Goal: Task Accomplishment & Management: Use online tool/utility

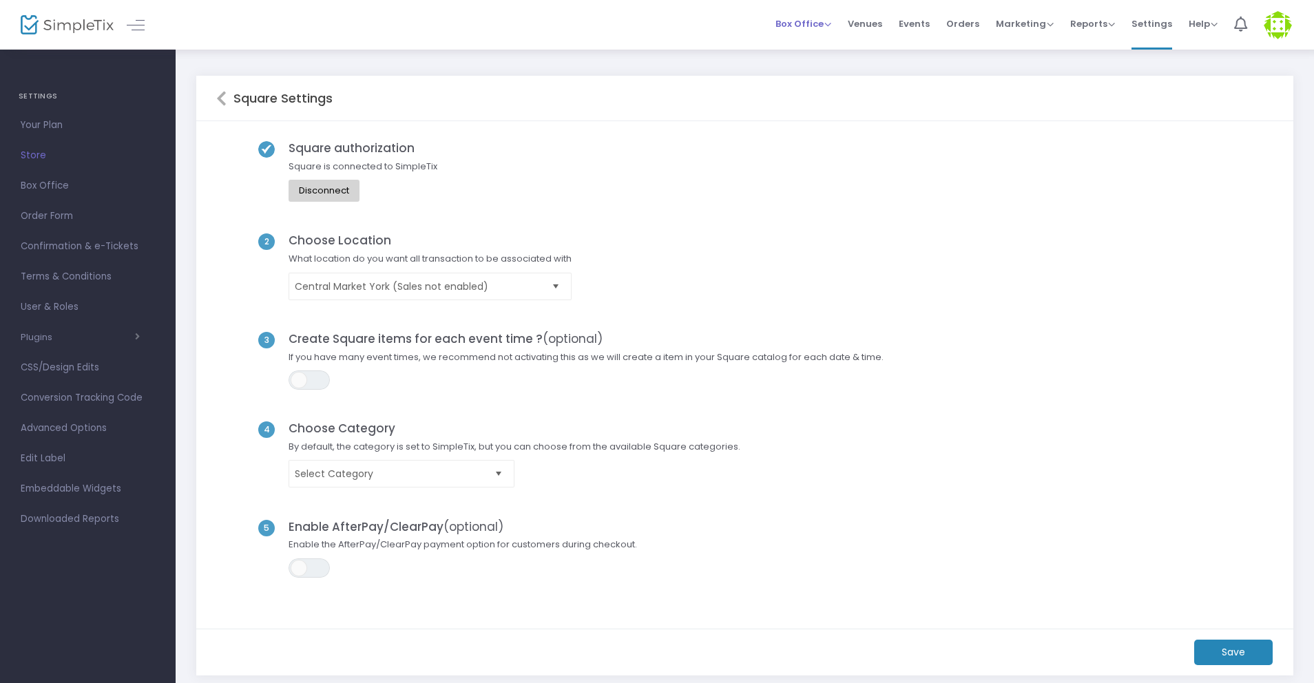
click at [794, 24] on span "Box Office" at bounding box center [804, 23] width 56 height 13
click at [815, 48] on li "Sell Tickets" at bounding box center [825, 46] width 99 height 27
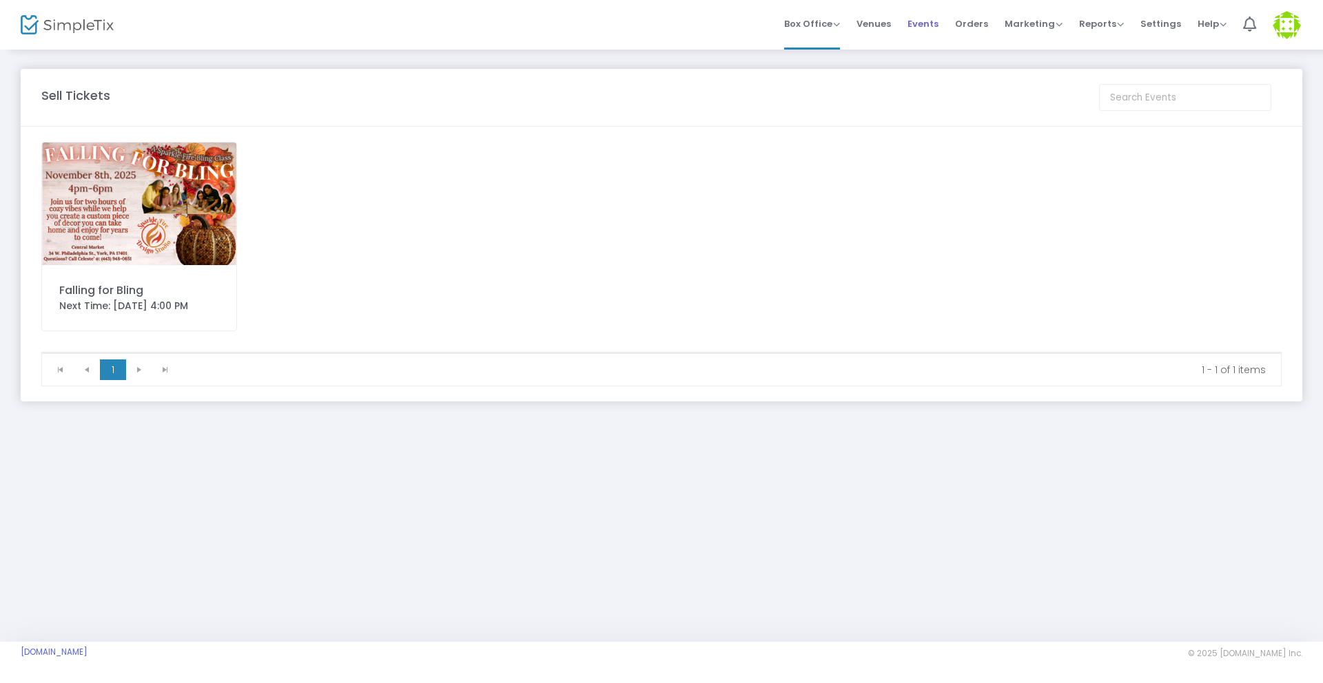
click at [936, 22] on span "Events" at bounding box center [922, 23] width 31 height 35
